Goal: Task Accomplishment & Management: Complete application form

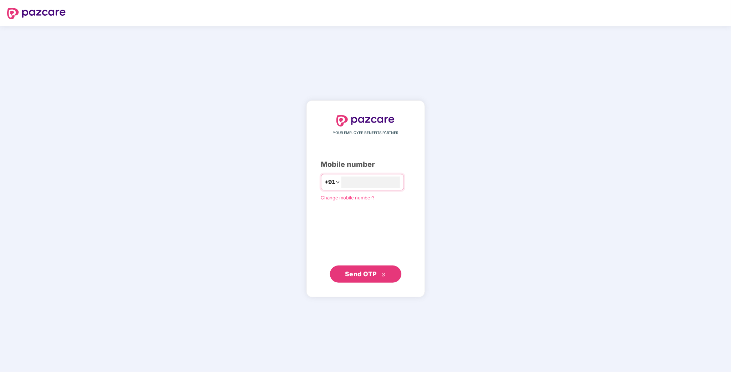
type input "*"
type input "**********"
click at [373, 281] on button "Send OTP" at bounding box center [365, 273] width 71 height 17
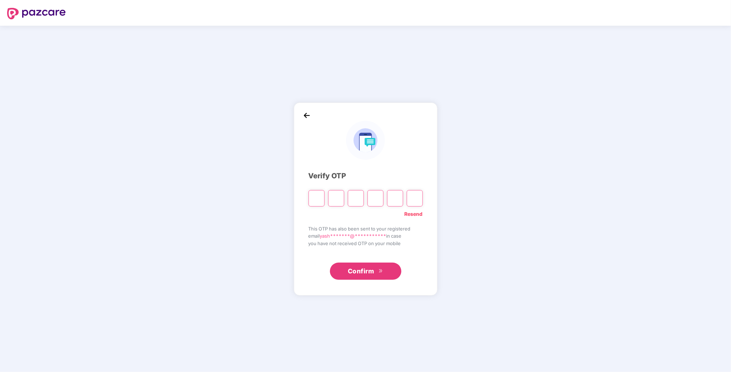
type input "*"
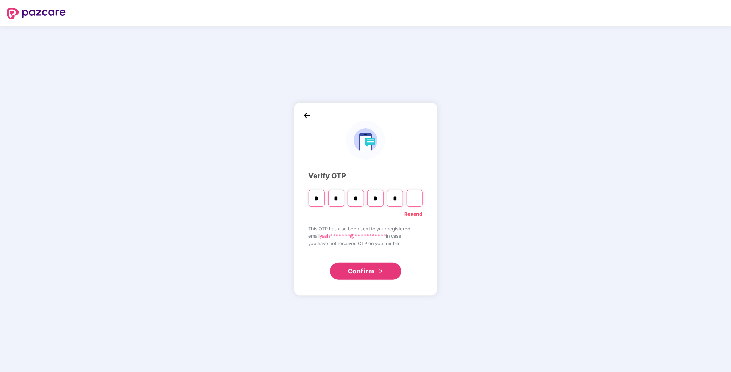
type input "*"
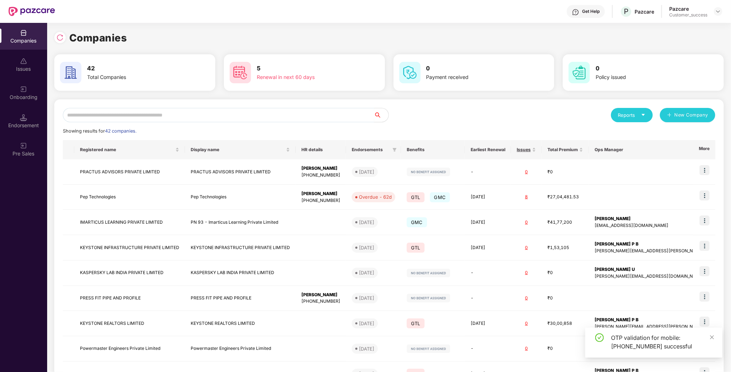
click at [193, 110] on input "text" at bounding box center [218, 115] width 311 height 14
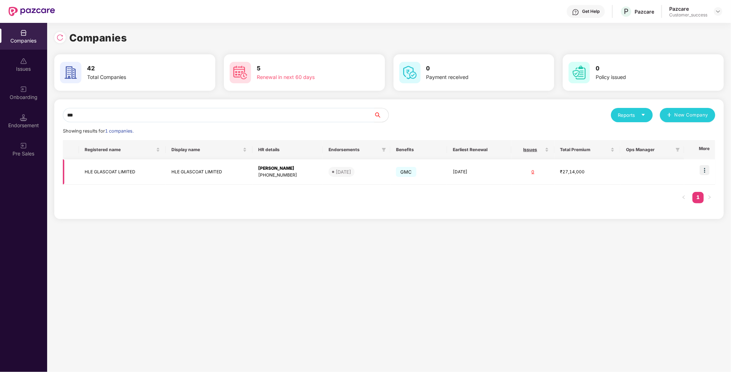
type input "***"
click at [117, 174] on td "HLE GLASCOAT LIMITED" at bounding box center [122, 171] width 87 height 25
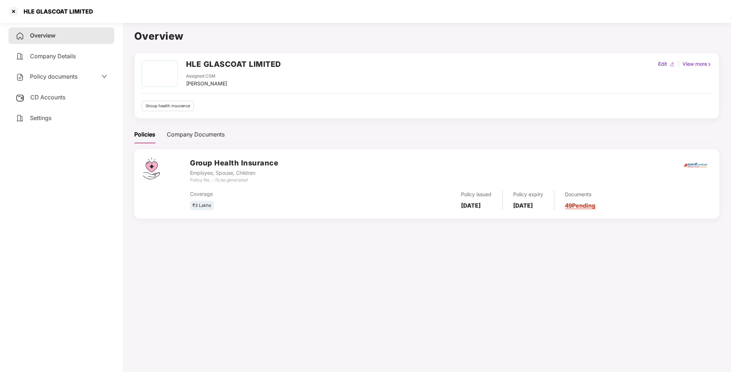
click at [51, 77] on span "Policy documents" at bounding box center [54, 76] width 48 height 7
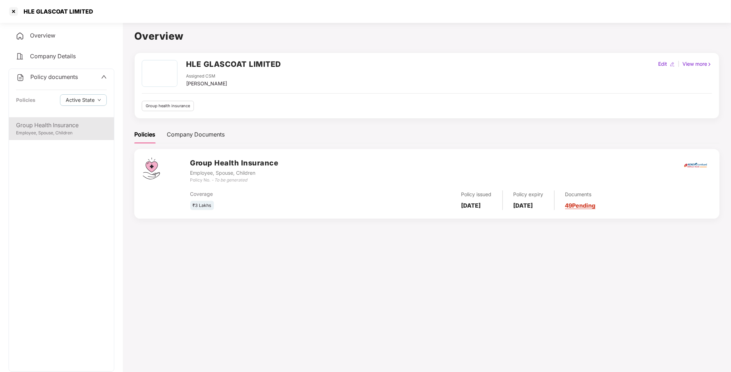
click at [45, 128] on div "Group Health Insurance" at bounding box center [61, 125] width 91 height 9
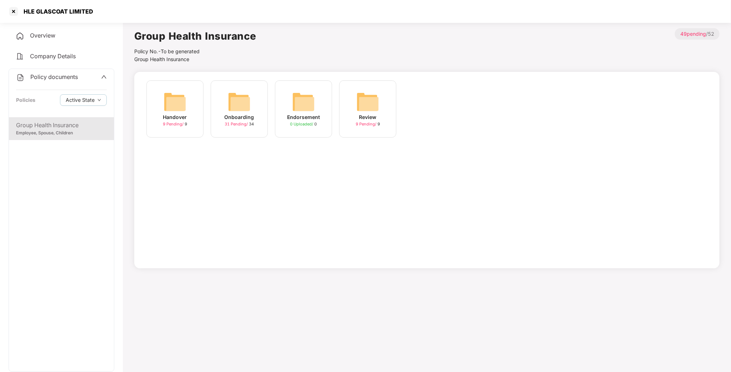
click at [233, 102] on img at bounding box center [239, 101] width 23 height 23
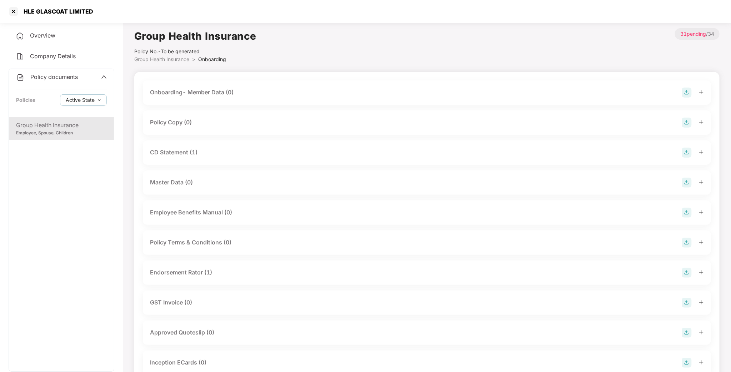
click at [168, 123] on div "Policy Copy (0)" at bounding box center [171, 122] width 42 height 9
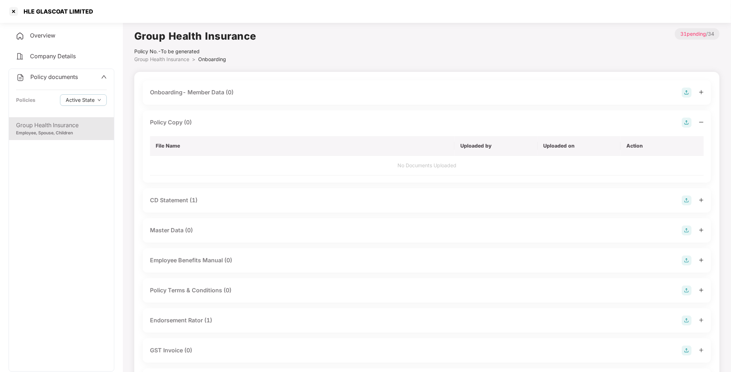
click at [502, 163] on td "No Documents Uploaded" at bounding box center [427, 166] width 554 height 20
click at [686, 121] on img at bounding box center [687, 123] width 10 height 10
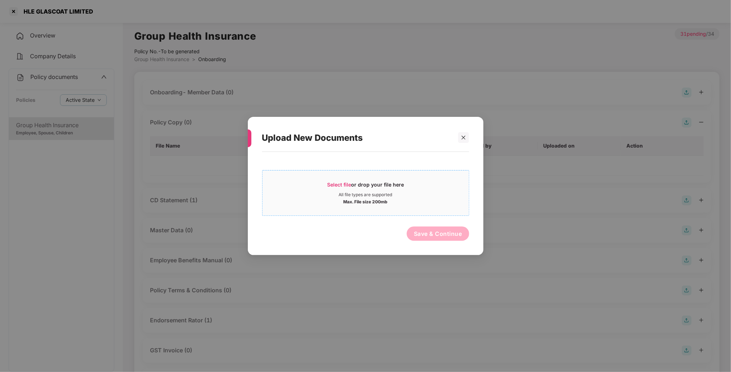
click at [331, 191] on div "Select file or drop your file here" at bounding box center [365, 186] width 77 height 11
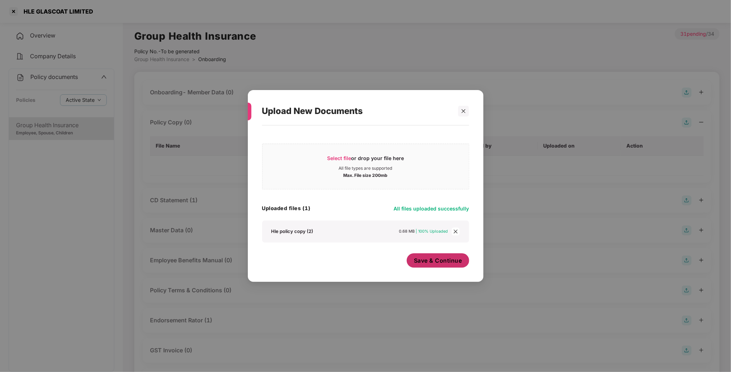
click at [445, 263] on span "Save & Continue" at bounding box center [438, 260] width 48 height 8
